Goal: Information Seeking & Learning: Learn about a topic

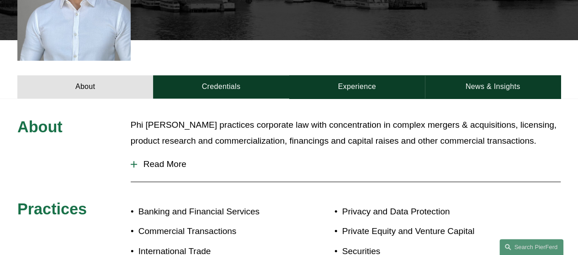
scroll to position [320, 0]
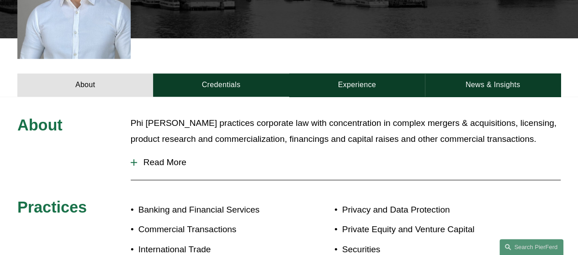
click at [173, 158] on span "Read More" at bounding box center [349, 163] width 424 height 10
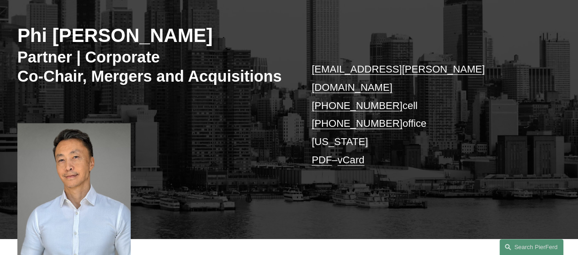
scroll to position [198, 0]
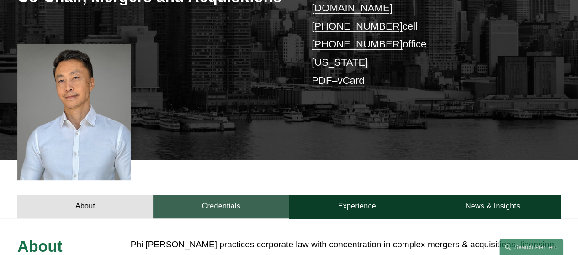
click at [231, 195] on link "Credentials" at bounding box center [221, 206] width 136 height 23
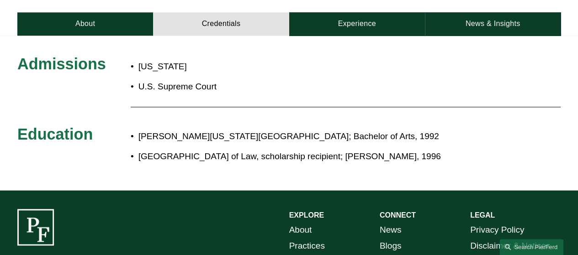
scroll to position [320, 0]
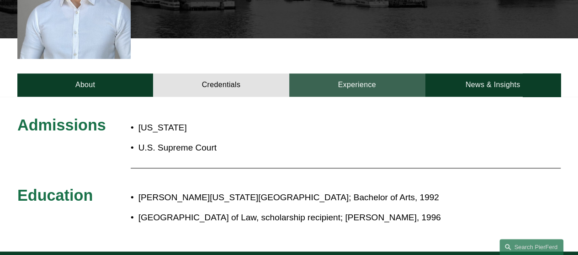
click at [335, 74] on link "Experience" at bounding box center [357, 85] width 136 height 23
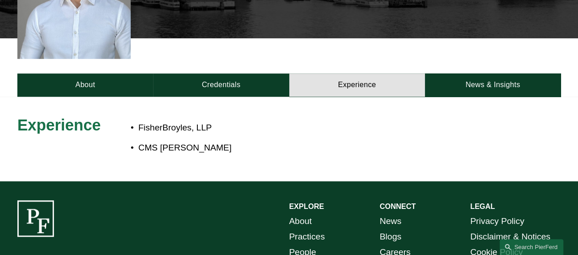
click at [485, 53] on div "About Credentials Experience News & Insights" at bounding box center [289, 67] width 578 height 59
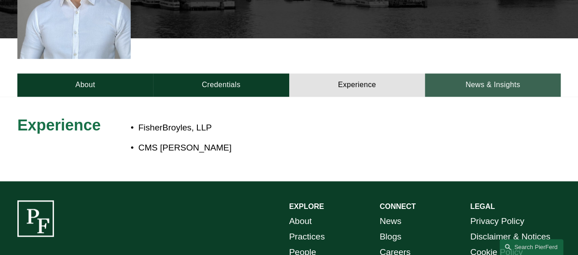
click at [484, 74] on link "News & Insights" at bounding box center [493, 85] width 136 height 23
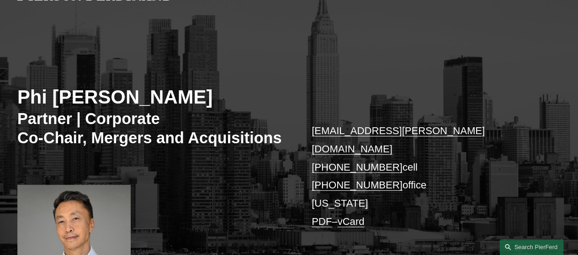
scroll to position [0, 0]
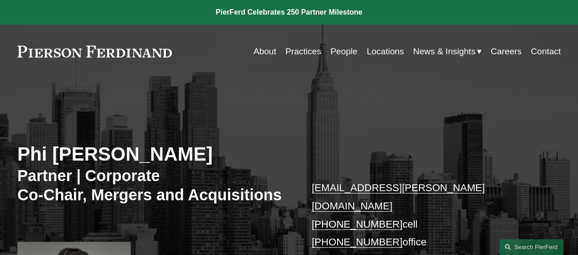
click at [339, 5] on link at bounding box center [289, 12] width 578 height 25
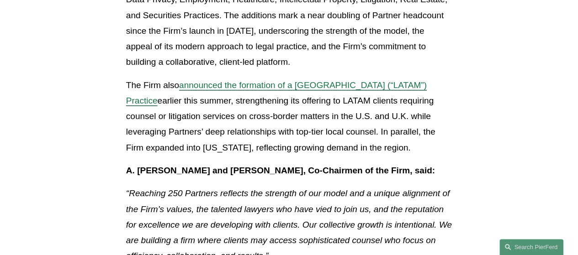
scroll to position [462, 0]
